Goal: Task Accomplishment & Management: Manage account settings

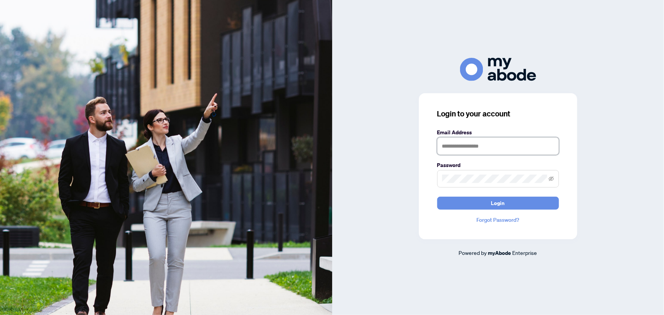
type input "**********"
click at [494, 207] on span "Login" at bounding box center [498, 203] width 14 height 12
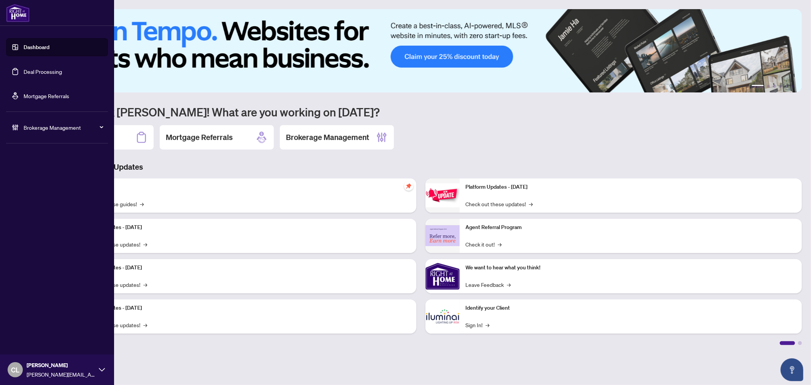
click at [33, 72] on link "Deal Processing" at bounding box center [43, 71] width 38 height 7
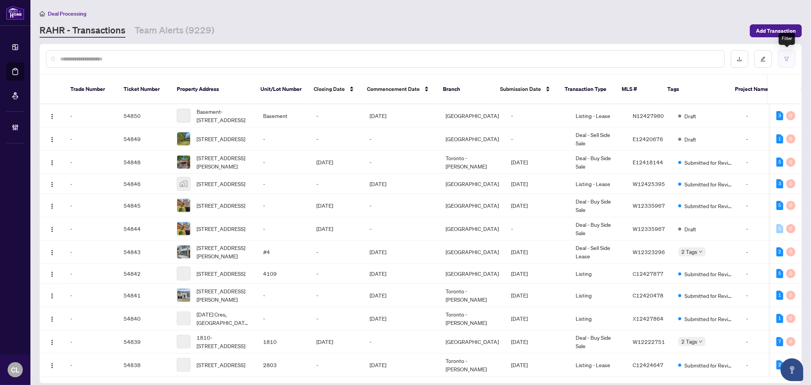
click at [787, 58] on icon "filter" at bounding box center [786, 58] width 5 height 5
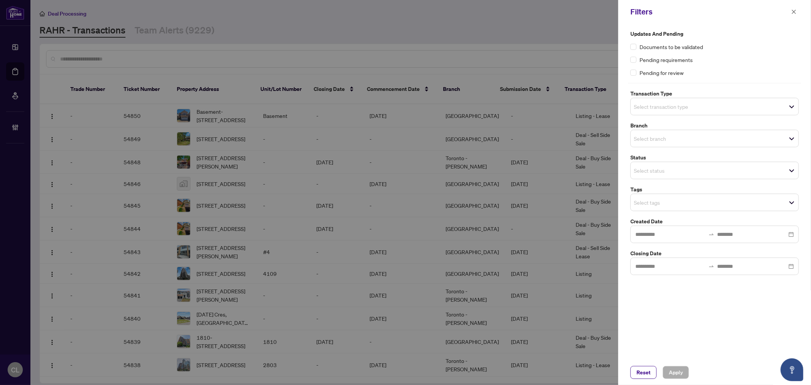
click at [690, 115] on div "Updates and Pending Documents to be validated Pending requirements Pending for …" at bounding box center [714, 152] width 173 height 245
click at [687, 111] on input "search" at bounding box center [660, 106] width 53 height 9
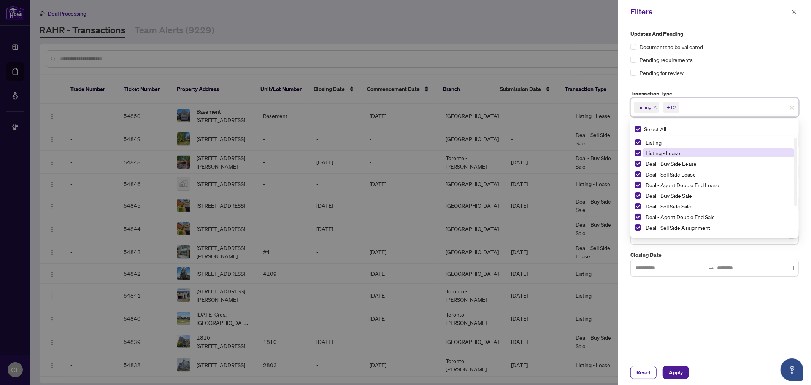
drag, startPoint x: 638, startPoint y: 139, endPoint x: 645, endPoint y: 150, distance: 13.2
click at [638, 140] on span "Select Listing" at bounding box center [638, 142] width 6 height 6
click at [638, 152] on span "Select Listing - Lease" at bounding box center [638, 153] width 6 height 6
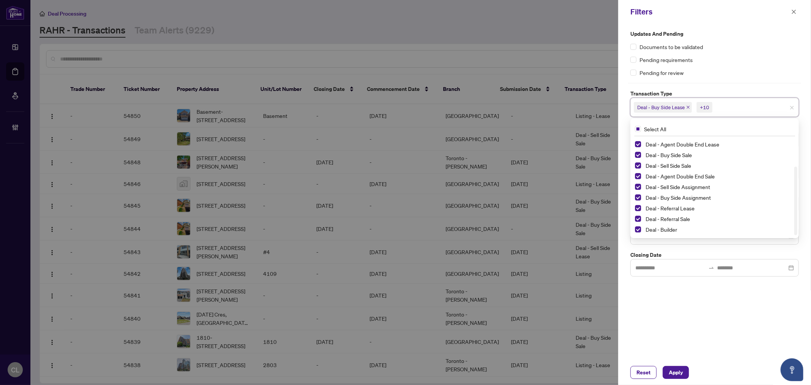
drag, startPoint x: 796, startPoint y: 169, endPoint x: 801, endPoint y: 219, distance: 49.7
click at [801, 219] on div "Updates and Pending Documents to be validated Pending requirements Pending for …" at bounding box center [714, 153] width 173 height 247
click at [638, 209] on span "Select Deal - Referral Lease" at bounding box center [638, 208] width 6 height 6
click at [638, 216] on span "Select Deal - Referral Sale" at bounding box center [638, 219] width 6 height 6
click at [638, 227] on span "Select Deal - Builder" at bounding box center [638, 229] width 6 height 6
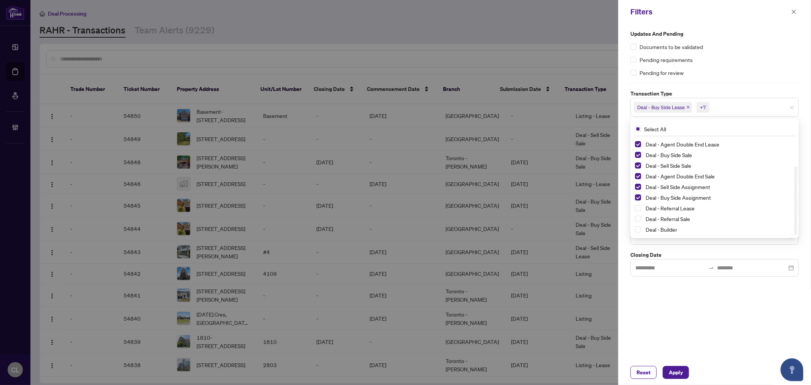
click at [591, 63] on div at bounding box center [405, 192] width 811 height 385
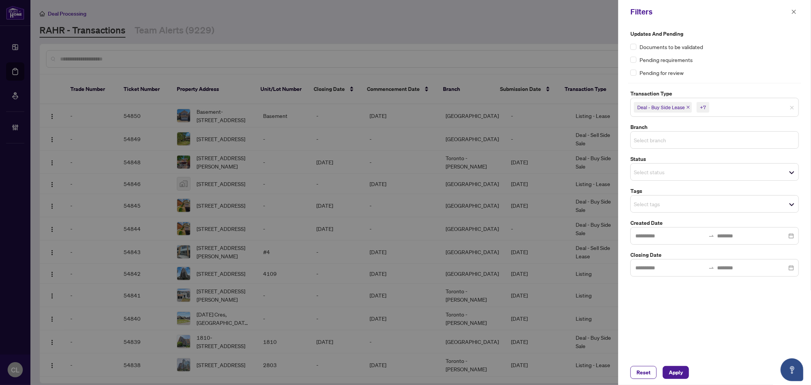
click at [641, 143] on input "search" at bounding box center [660, 139] width 53 height 9
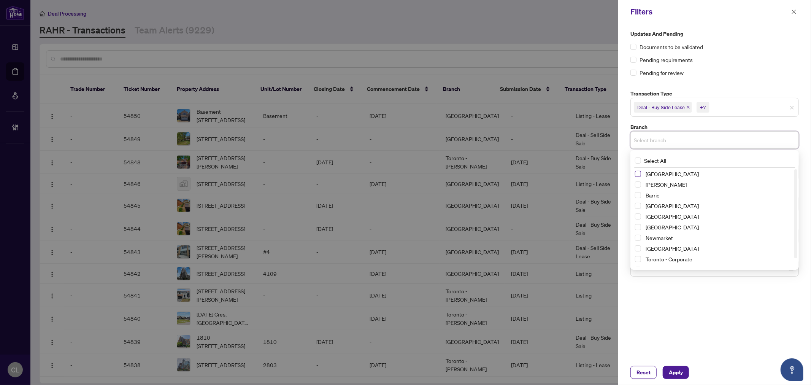
click at [638, 173] on span "Select Richmond Hill" at bounding box center [638, 174] width 6 height 6
click at [638, 186] on span "Select Vaughan" at bounding box center [638, 186] width 6 height 6
click at [638, 197] on span "Select Barrie" at bounding box center [638, 197] width 6 height 6
click at [638, 217] on span "Select Durham" at bounding box center [638, 218] width 6 height 6
click at [640, 229] on span "Select Mississauga" at bounding box center [638, 229] width 6 height 6
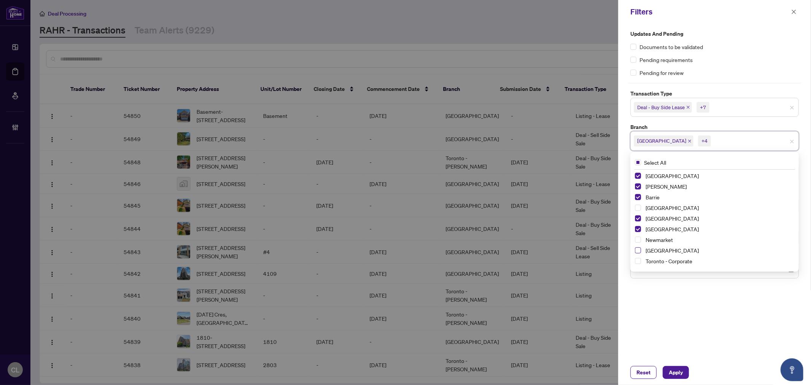
click at [637, 250] on span "Select Ottawa" at bounding box center [638, 250] width 6 height 6
click at [596, 52] on div at bounding box center [405, 192] width 811 height 385
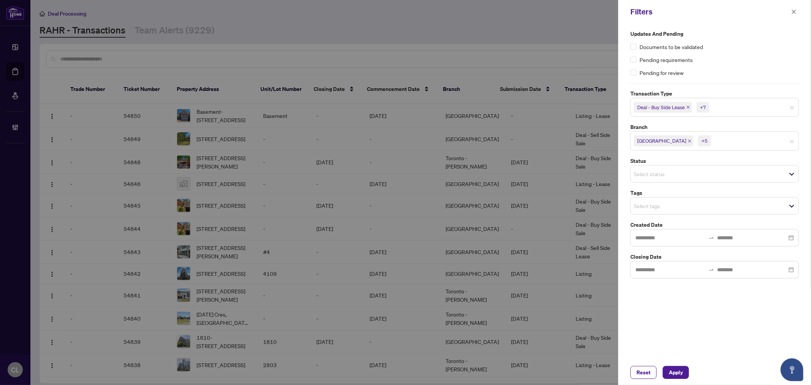
click at [655, 206] on input "search" at bounding box center [660, 205] width 53 height 9
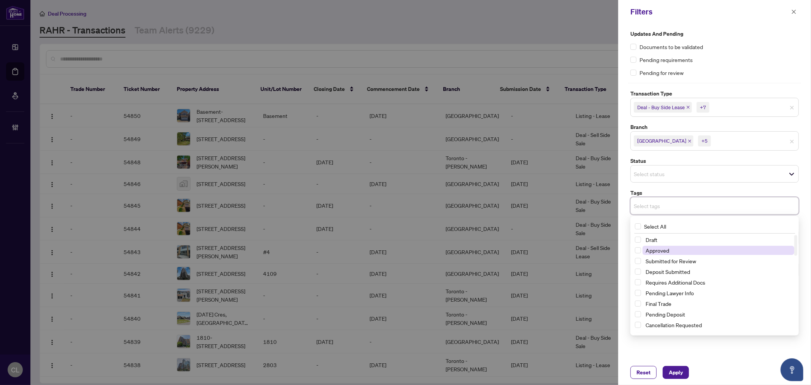
drag, startPoint x: 676, startPoint y: 261, endPoint x: 672, endPoint y: 251, distance: 9.9
click at [676, 261] on span "Submitted for Review" at bounding box center [671, 261] width 51 height 7
click at [608, 114] on div at bounding box center [405, 192] width 811 height 385
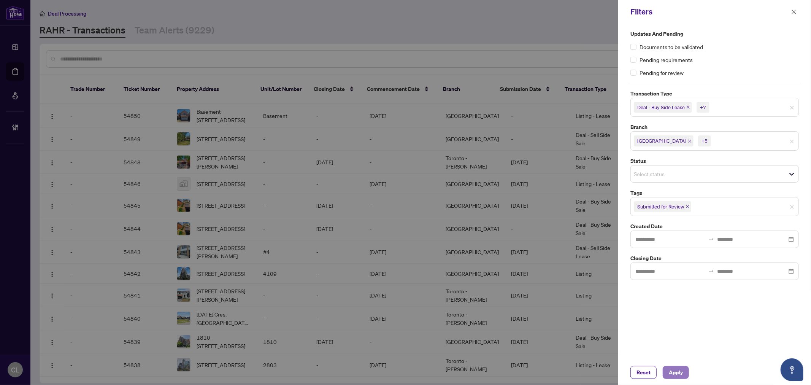
click at [677, 371] on span "Apply" at bounding box center [676, 372] width 14 height 12
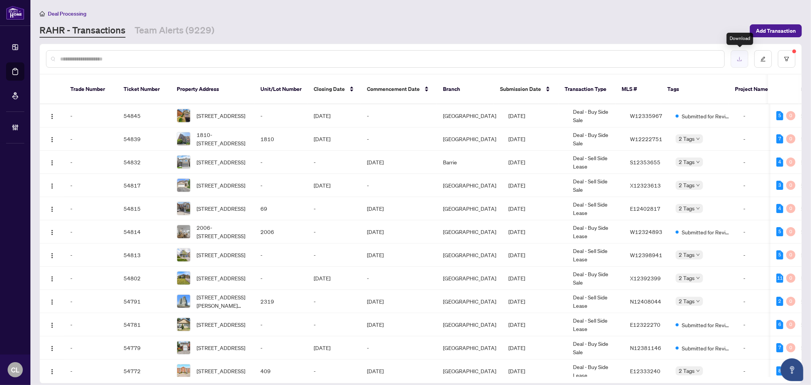
click at [735, 56] on button "button" at bounding box center [739, 58] width 17 height 17
click at [782, 56] on button "button" at bounding box center [786, 58] width 17 height 17
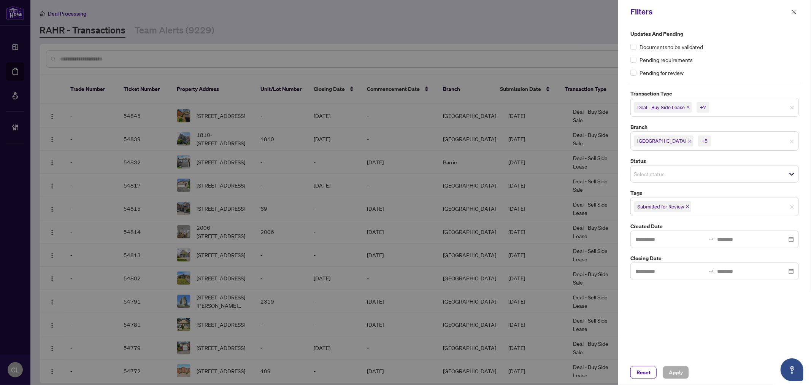
click at [702, 142] on div "+5" at bounding box center [705, 141] width 6 height 8
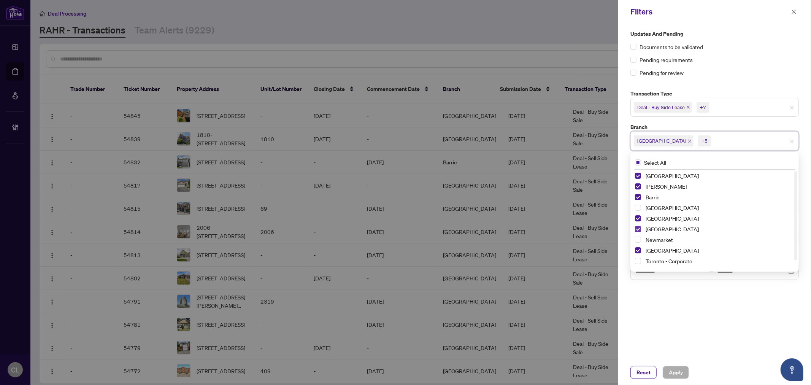
click at [639, 229] on span "Select Mississauga" at bounding box center [638, 229] width 6 height 6
drag, startPoint x: 636, startPoint y: 238, endPoint x: 655, endPoint y: 249, distance: 22.3
click at [637, 238] on span "Select Newmarket" at bounding box center [638, 240] width 6 height 6
click at [677, 370] on span "Apply" at bounding box center [676, 372] width 14 height 12
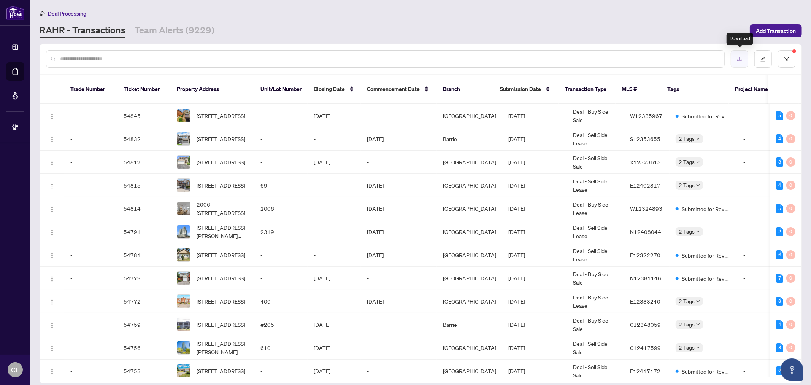
click at [741, 62] on button "button" at bounding box center [739, 58] width 17 height 17
click at [785, 54] on button "button" at bounding box center [786, 58] width 17 height 17
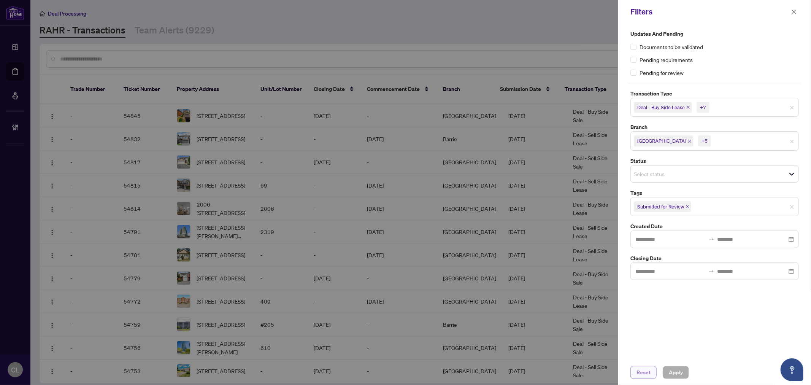
click at [652, 372] on button "Reset" at bounding box center [644, 372] width 26 height 13
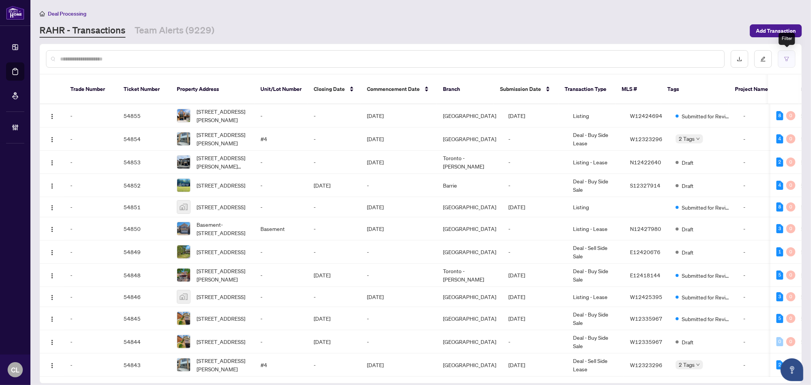
click at [792, 56] on button "button" at bounding box center [786, 58] width 17 height 17
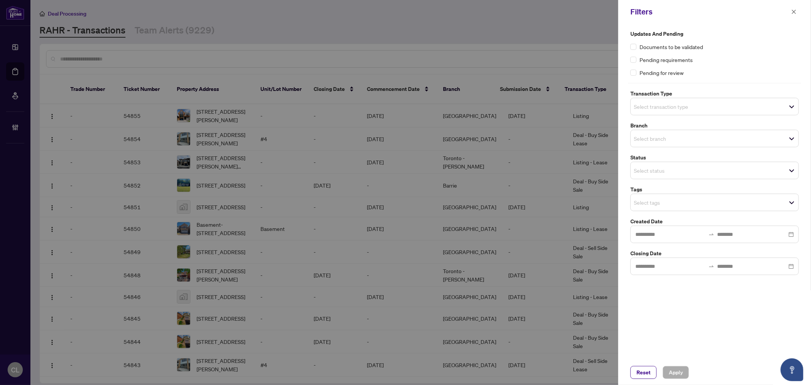
click at [638, 106] on input "search" at bounding box center [660, 106] width 53 height 9
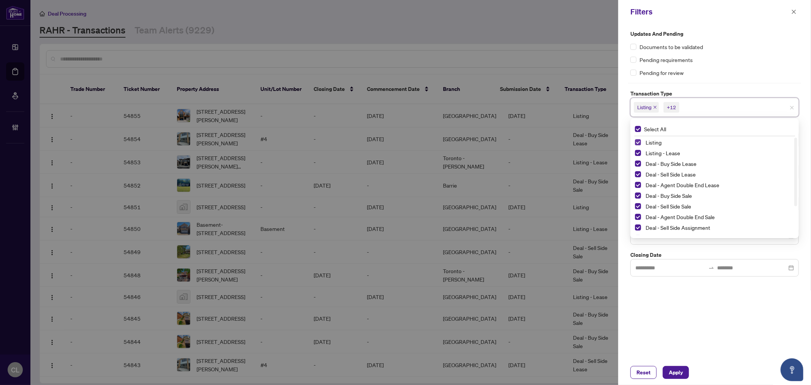
click at [638, 139] on span "Select Listing" at bounding box center [638, 142] width 6 height 6
click at [638, 150] on span "Select Listing - Lease" at bounding box center [638, 153] width 6 height 6
click at [582, 40] on div at bounding box center [405, 192] width 811 height 385
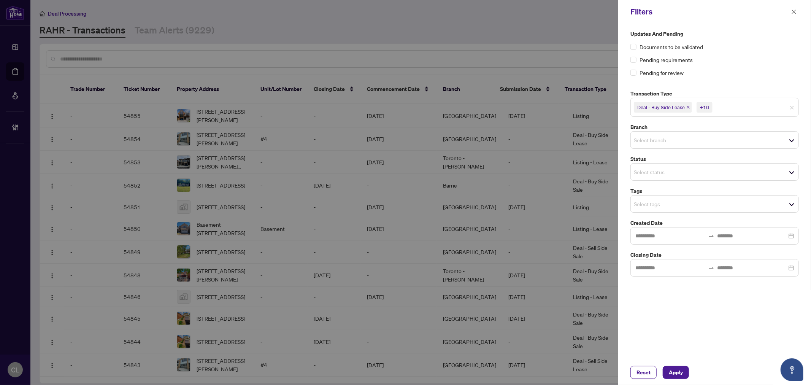
click at [642, 143] on input "search" at bounding box center [660, 139] width 53 height 9
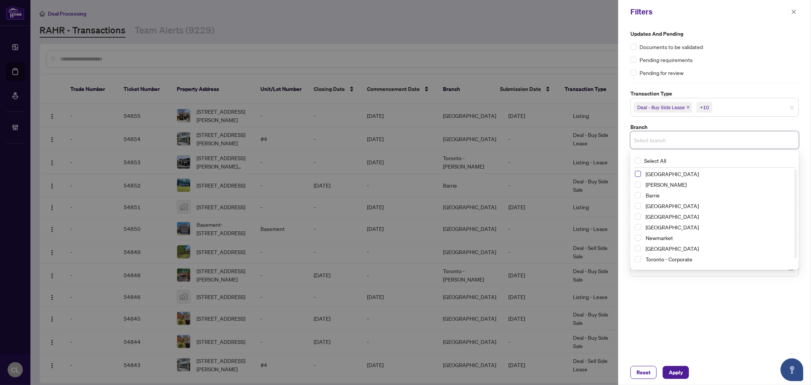
click at [639, 172] on span "Select Richmond Hill" at bounding box center [638, 174] width 6 height 6
click at [638, 184] on span "Select Vaughan" at bounding box center [638, 186] width 6 height 6
click at [639, 197] on span "Select Barrie" at bounding box center [638, 197] width 6 height 6
click at [637, 218] on span "Select Durham" at bounding box center [638, 218] width 6 height 6
click at [638, 241] on span "Select Newmarket" at bounding box center [638, 240] width 6 height 6
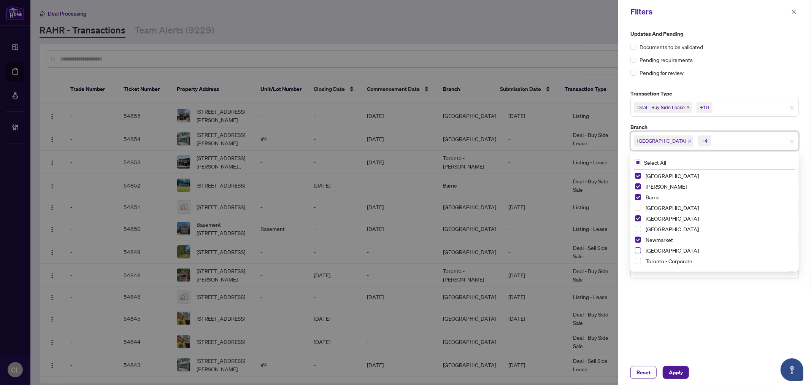
click at [641, 250] on span "Select Ottawa" at bounding box center [638, 250] width 6 height 6
click at [576, 51] on div at bounding box center [405, 192] width 811 height 385
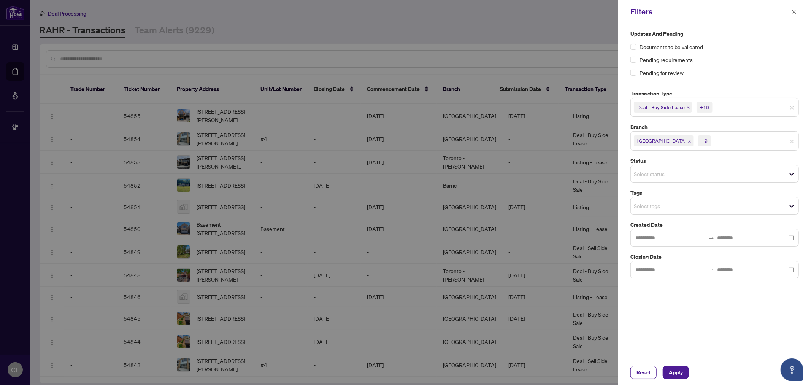
click at [726, 108] on input "search" at bounding box center [740, 107] width 53 height 9
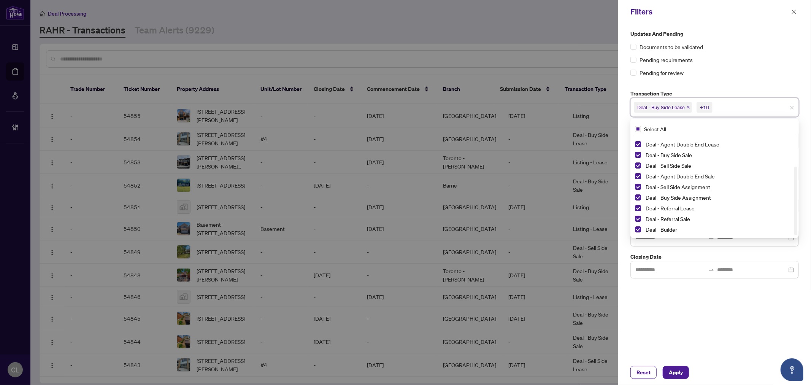
drag, startPoint x: 797, startPoint y: 153, endPoint x: 798, endPoint y: 199, distance: 46.8
click at [798, 199] on div "Select All Deal - Sell Side Lease Deal - Agent Double End Lease Deal - Buy Side…" at bounding box center [715, 178] width 169 height 119
click at [596, 54] on div at bounding box center [405, 192] width 811 height 385
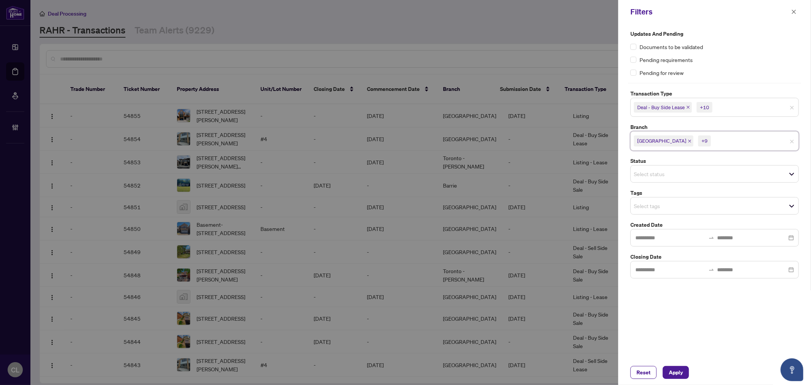
click at [713, 143] on input "search" at bounding box center [739, 141] width 53 height 9
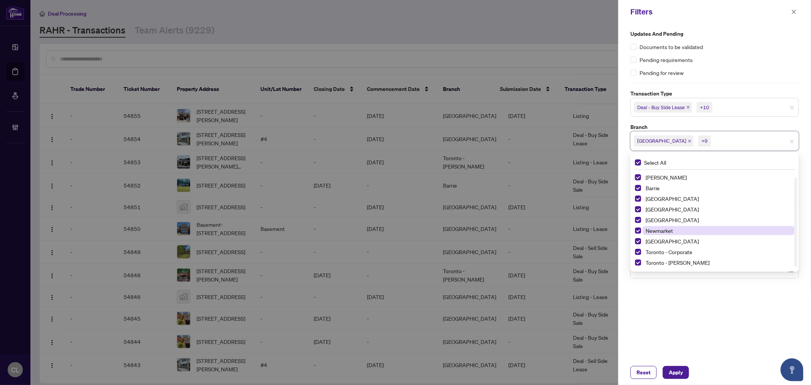
scroll to position [1, 0]
click at [522, 32] on div at bounding box center [405, 192] width 811 height 385
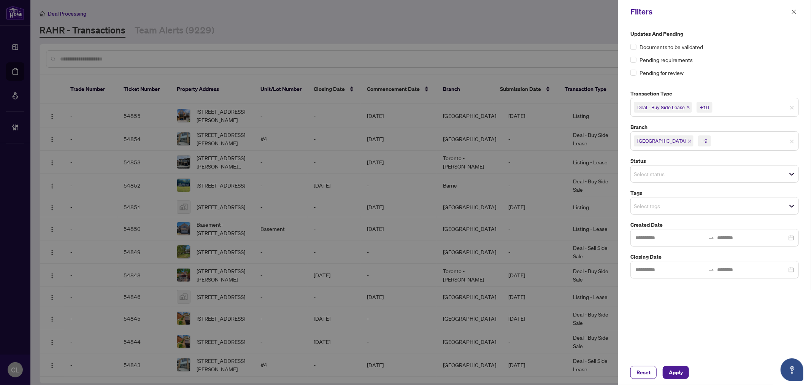
click at [646, 169] on input "search" at bounding box center [660, 173] width 53 height 9
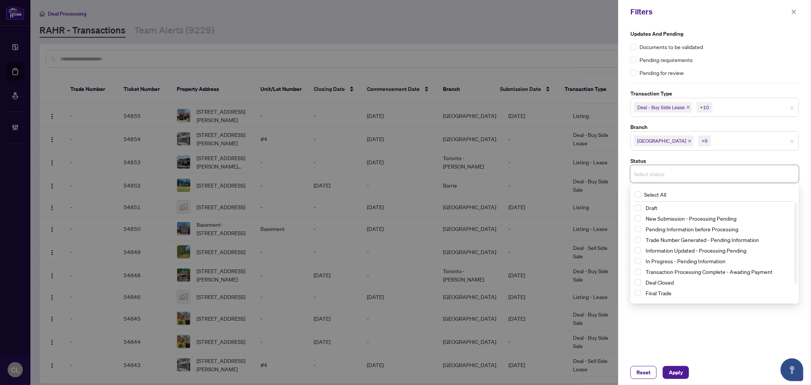
click at [570, 58] on div at bounding box center [405, 192] width 811 height 385
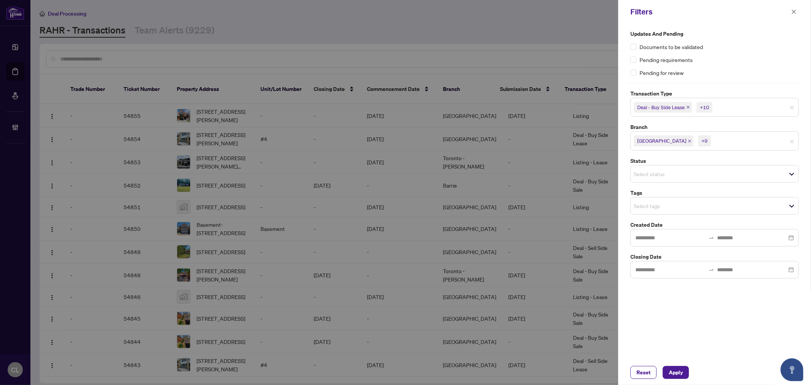
click at [650, 211] on span "Select tags" at bounding box center [715, 205] width 168 height 11
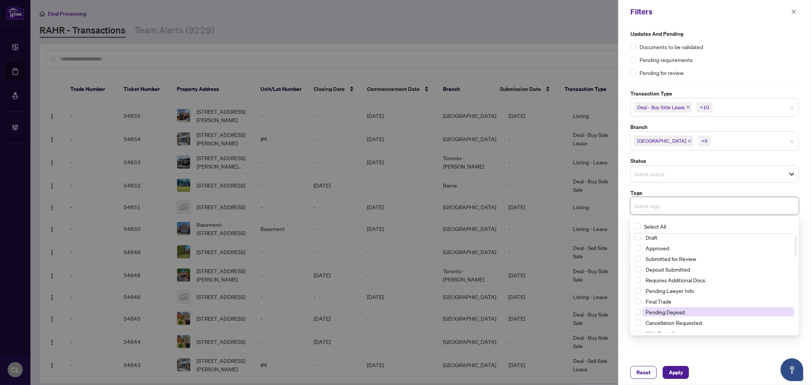
scroll to position [8, 0]
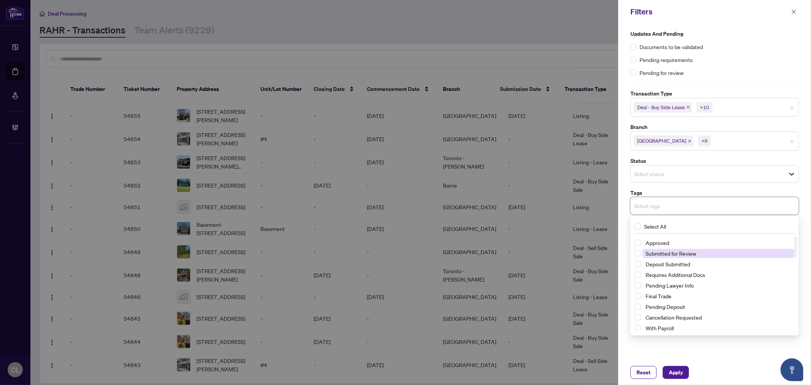
click at [667, 251] on span "Submitted for Review" at bounding box center [671, 253] width 51 height 7
click at [576, 66] on div at bounding box center [405, 192] width 811 height 385
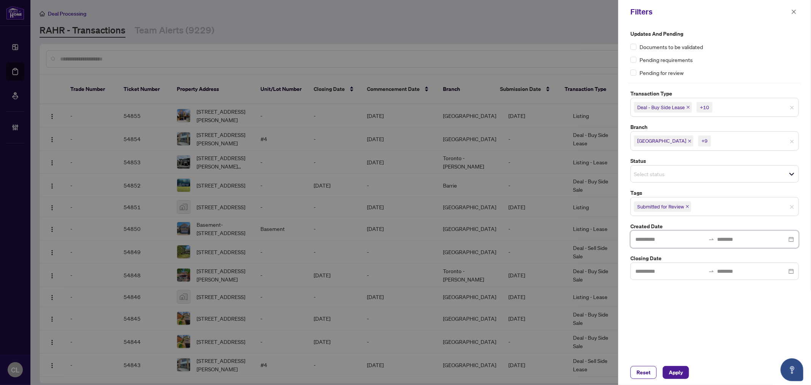
click at [653, 241] on input at bounding box center [671, 239] width 70 height 8
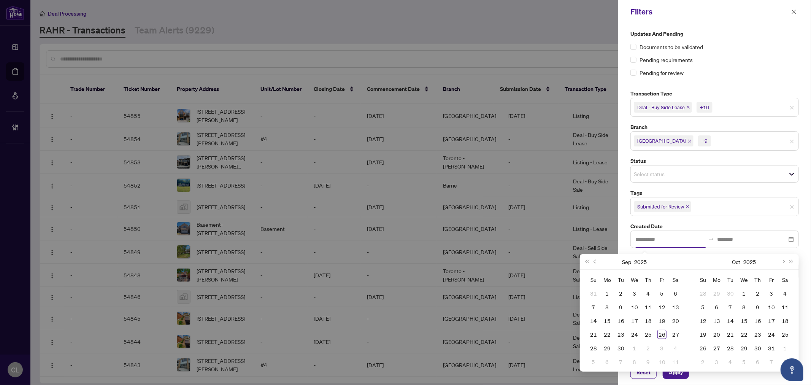
click at [594, 264] on button "Previous month (PageUp)" at bounding box center [595, 261] width 8 height 15
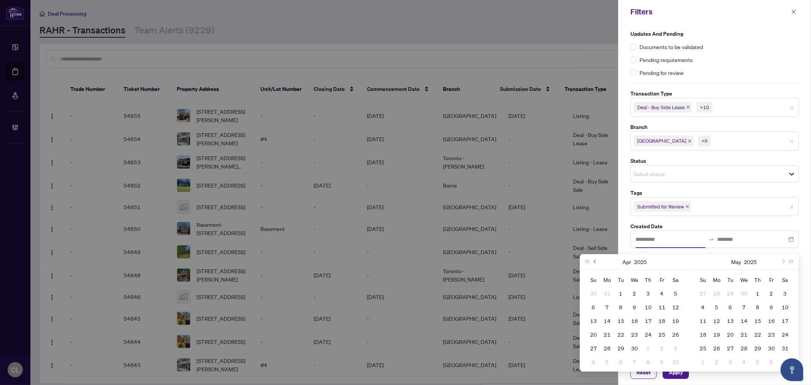
click at [594, 264] on button "Previous month (PageUp)" at bounding box center [595, 261] width 8 height 15
type input "**********"
click at [596, 263] on span "Previous month (PageUp)" at bounding box center [596, 262] width 4 height 4
type input "**********"
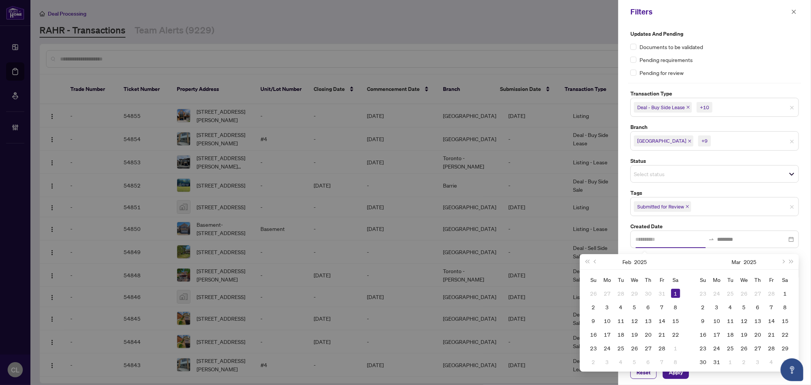
click at [677, 291] on div "1" at bounding box center [675, 293] width 9 height 9
click at [784, 262] on span "Next month (PageDown)" at bounding box center [783, 262] width 4 height 4
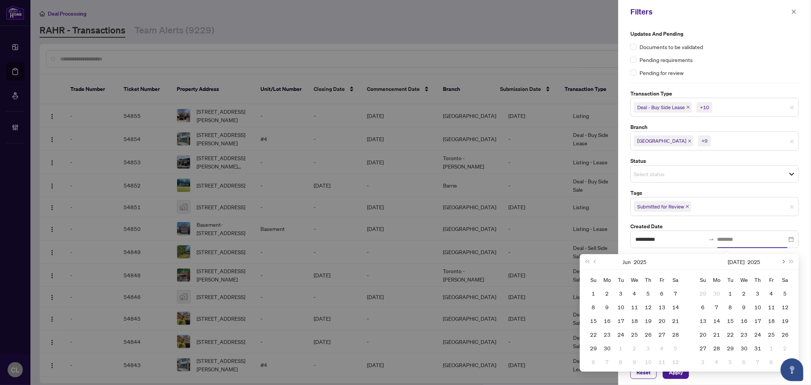
click at [784, 262] on span "Next month (PageDown)" at bounding box center [783, 262] width 4 height 4
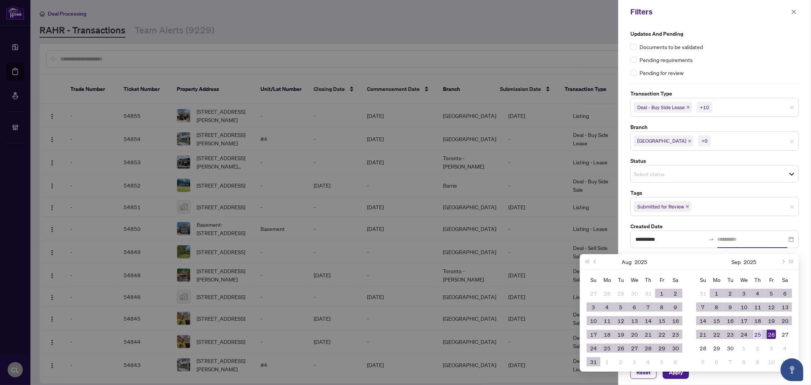
type input "**********"
click at [758, 333] on div "25" at bounding box center [758, 334] width 9 height 9
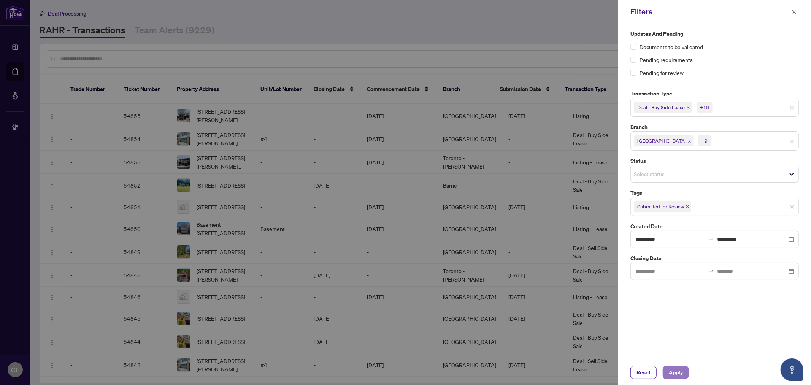
click at [677, 368] on span "Apply" at bounding box center [676, 372] width 14 height 12
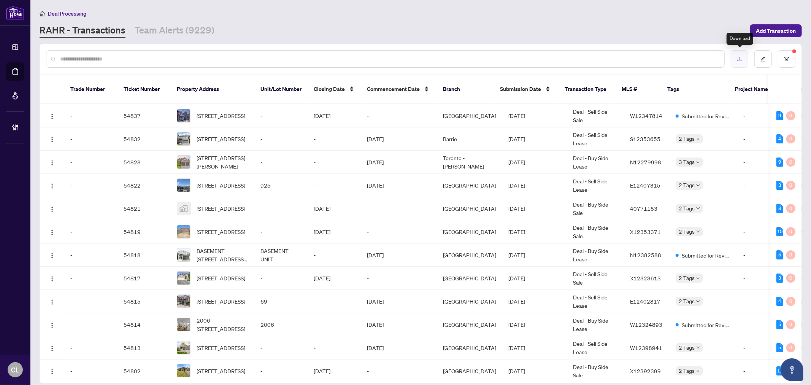
click at [733, 54] on button "button" at bounding box center [739, 58] width 17 height 17
click at [67, 61] on input "text" at bounding box center [389, 59] width 658 height 8
type input "*****"
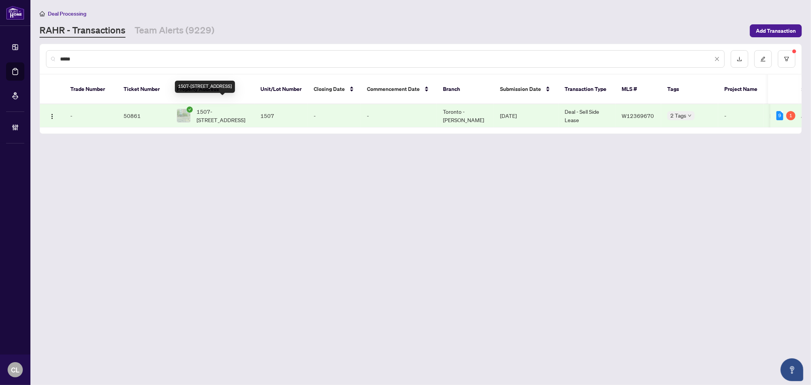
click at [217, 112] on span "1507-[STREET_ADDRESS]" at bounding box center [223, 115] width 52 height 17
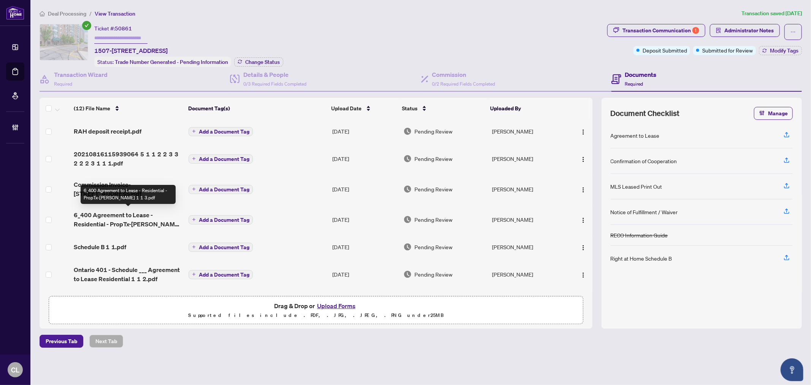
click at [113, 215] on span "6_400 Agreement to Lease - Residential - PropTx-[PERSON_NAME] 1 1 3.pdf" at bounding box center [128, 219] width 109 height 18
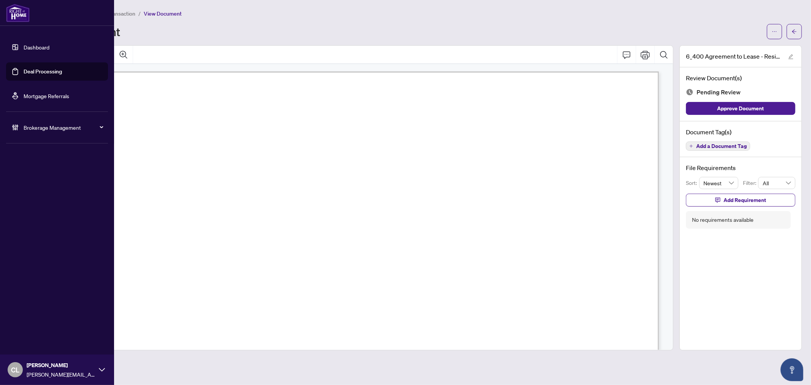
drag, startPoint x: 36, startPoint y: 75, endPoint x: 87, endPoint y: 73, distance: 51.4
click at [36, 75] on link "Deal Processing" at bounding box center [43, 71] width 38 height 7
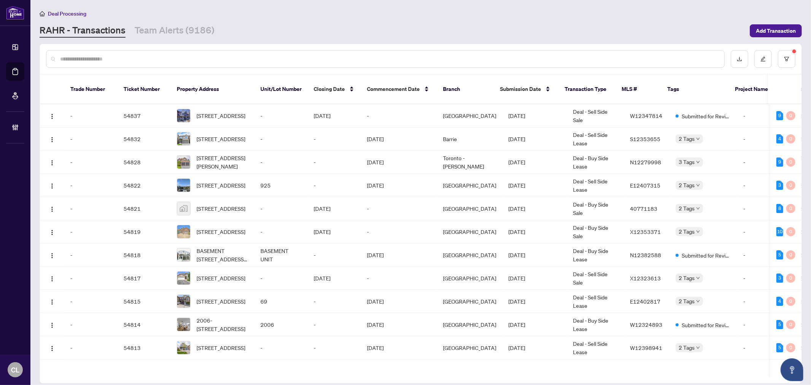
click at [162, 62] on input "text" at bounding box center [389, 59] width 658 height 8
paste input "*****"
type input "*****"
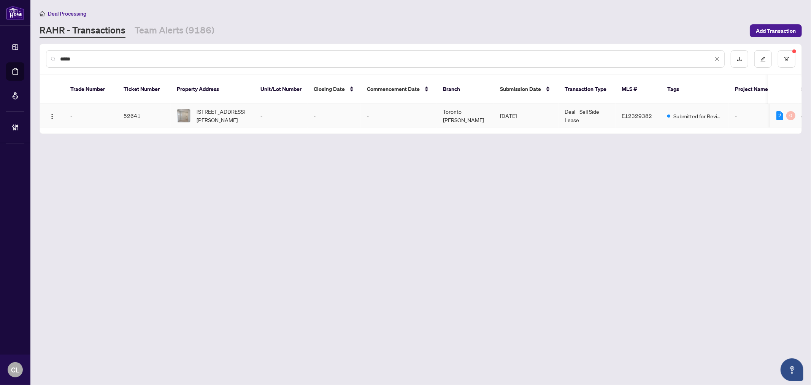
click at [189, 113] on div "[STREET_ADDRESS][PERSON_NAME]" at bounding box center [213, 115] width 72 height 17
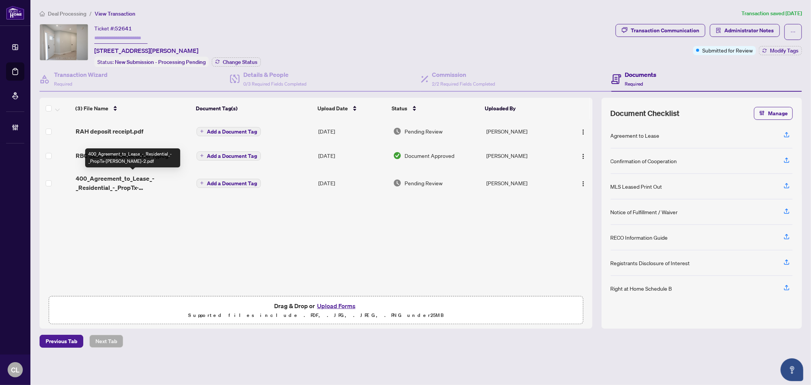
click at [127, 177] on span "400_Agreement_to_Lease_-_Residential_-_PropTx-[PERSON_NAME]-2.pdf" at bounding box center [133, 183] width 115 height 18
